Goal: Information Seeking & Learning: Understand process/instructions

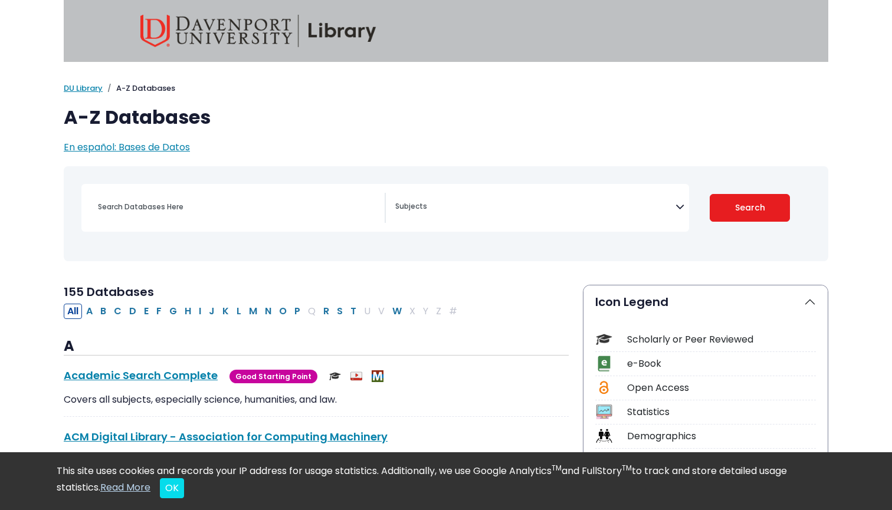
select select "Database Subject Filter"
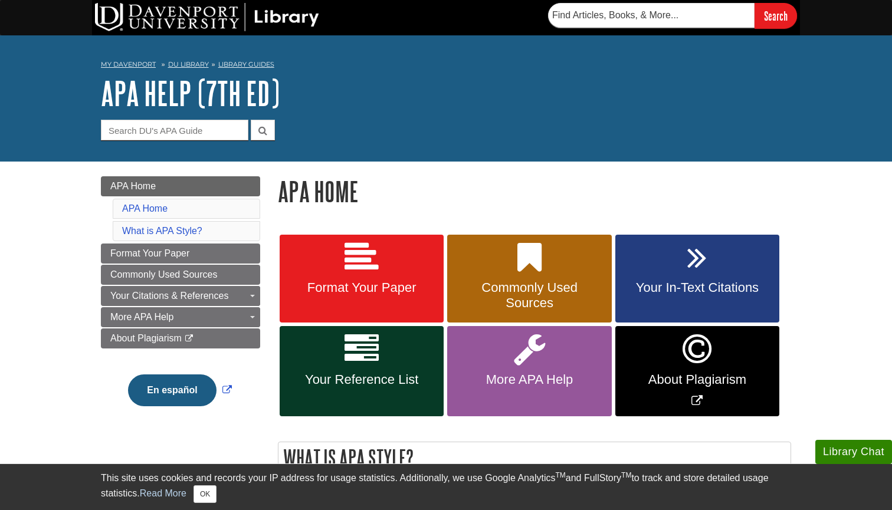
scroll to position [77, 0]
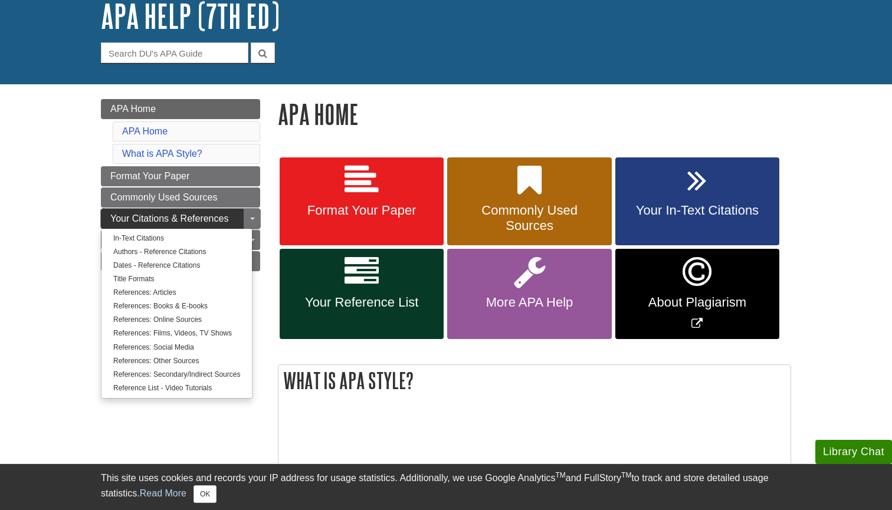
click at [201, 218] on span "Your Citations & References" at bounding box center [169, 219] width 118 height 10
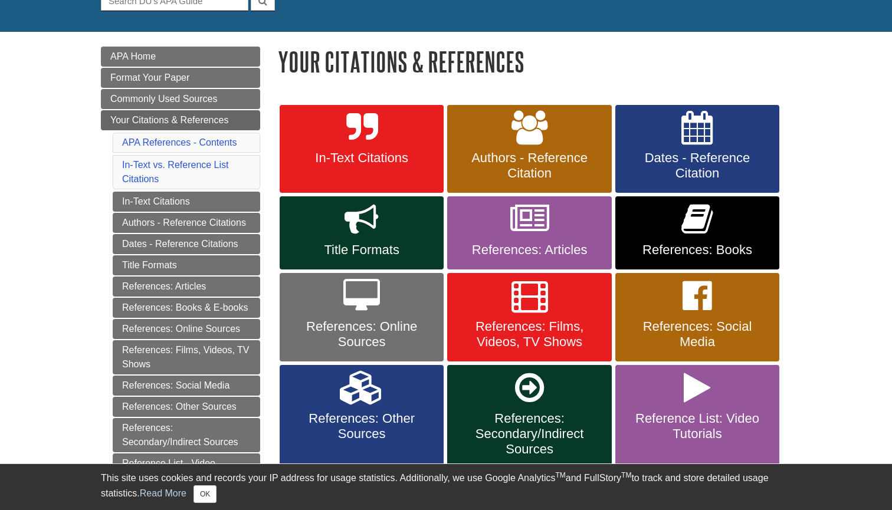
scroll to position [130, 0]
click at [342, 146] on link "In-Text Citations" at bounding box center [362, 149] width 164 height 89
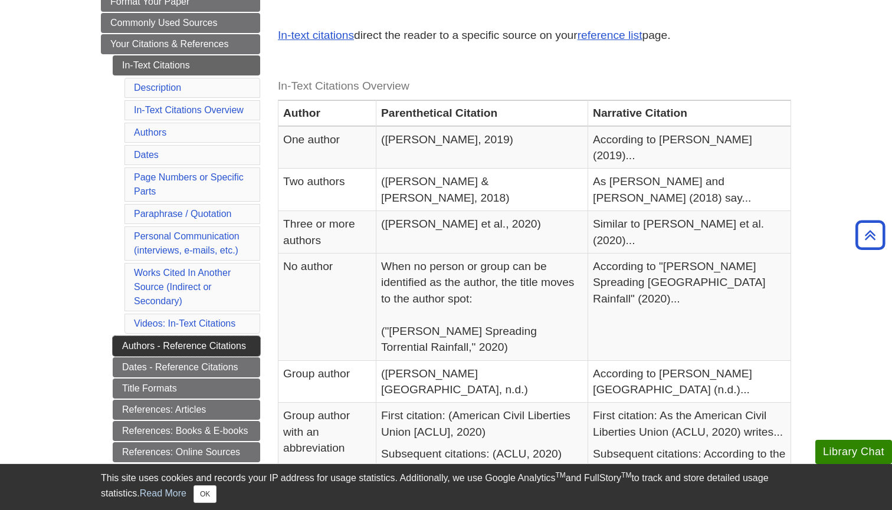
scroll to position [207, 0]
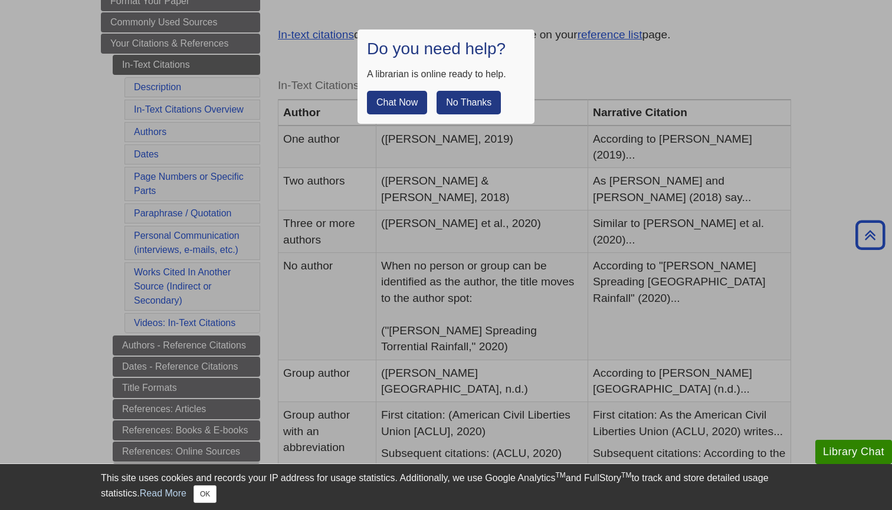
click at [467, 92] on button "No Thanks" at bounding box center [469, 103] width 64 height 24
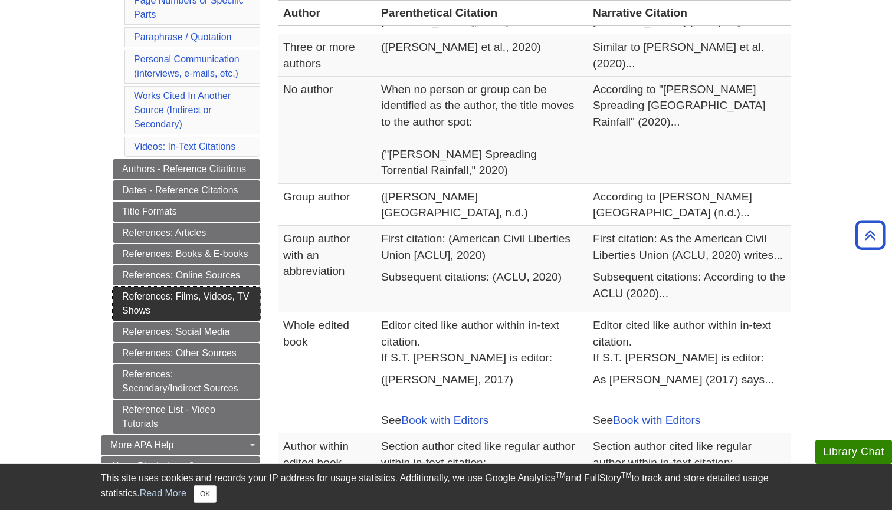
scroll to position [383, 0]
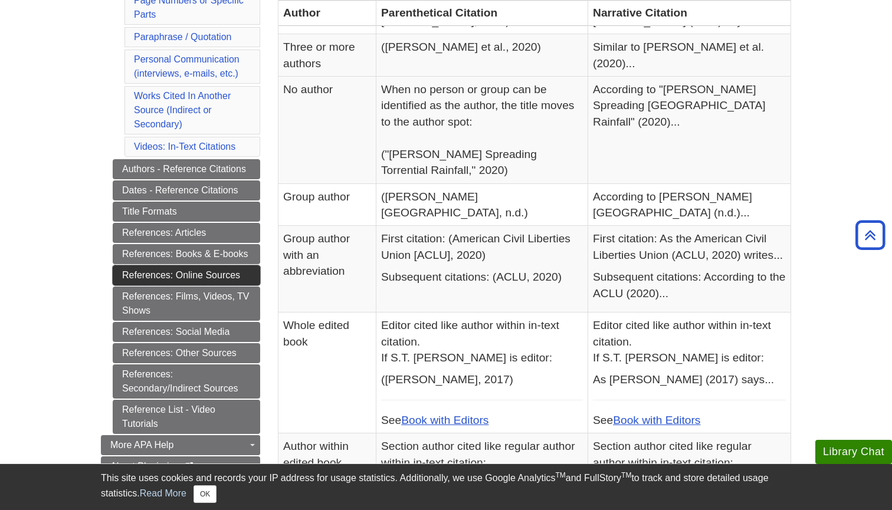
click at [209, 275] on link "References: Online Sources" at bounding box center [187, 276] width 148 height 20
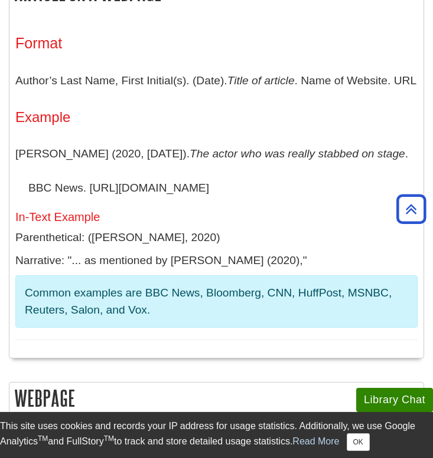
scroll to position [1073, 0]
